Goal: Task Accomplishment & Management: Use online tool/utility

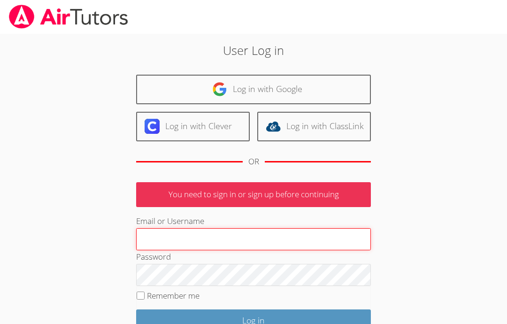
type input "rodriguez9132@gmail.com"
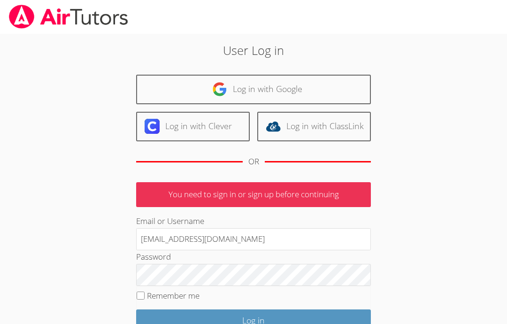
click at [143, 291] on input "Remember me" at bounding box center [141, 295] width 8 height 8
checkbox input "true"
click at [339, 317] on input "Log in" at bounding box center [253, 320] width 235 height 22
click at [335, 314] on input "Log in" at bounding box center [253, 320] width 235 height 22
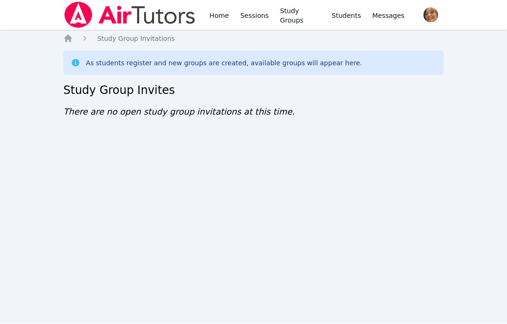
scroll to position [4, 0]
click at [460, 219] on div "Home Sessions Study Groups Students Messages Open user menu [PERSON_NAME] Open …" at bounding box center [253, 162] width 507 height 324
click at [68, 35] on icon "Breadcrumb" at bounding box center [68, 39] width 8 height 8
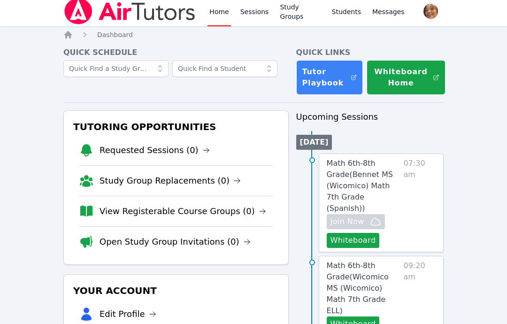
scroll to position [2, 0]
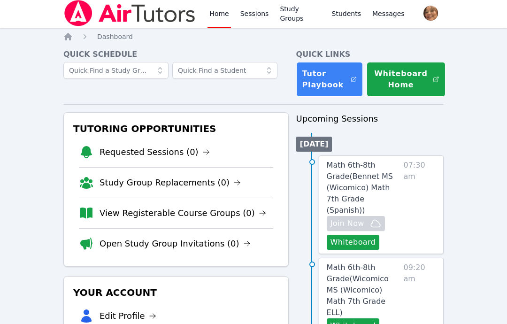
click at [362, 235] on button "Whiteboard" at bounding box center [353, 242] width 53 height 15
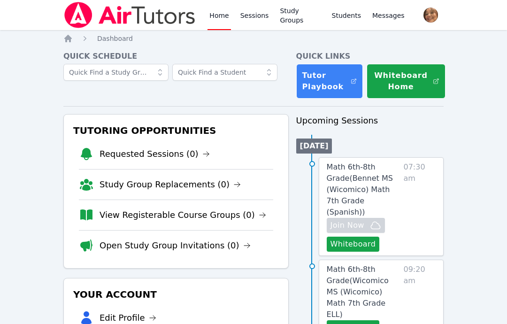
click at [360, 236] on button "Whiteboard" at bounding box center [353, 243] width 53 height 15
